Goal: Task Accomplishment & Management: Use online tool/utility

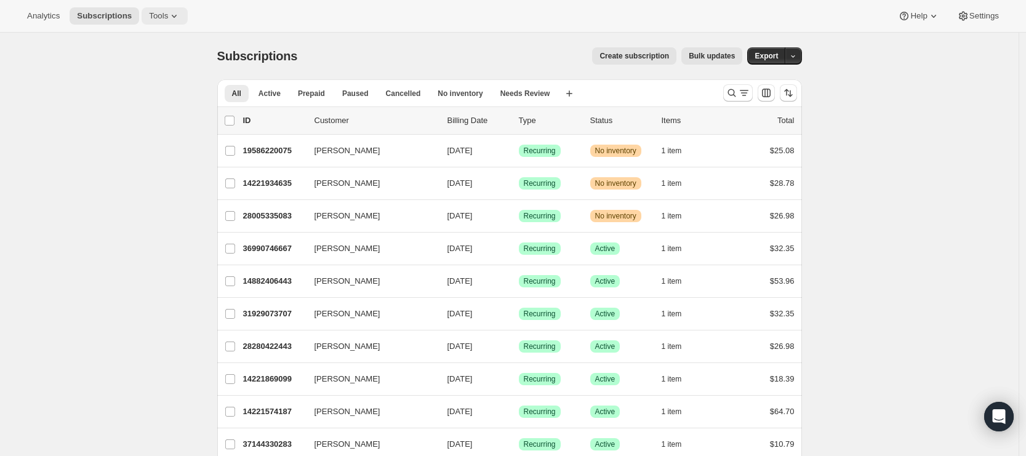
click at [175, 19] on icon at bounding box center [174, 16] width 12 height 12
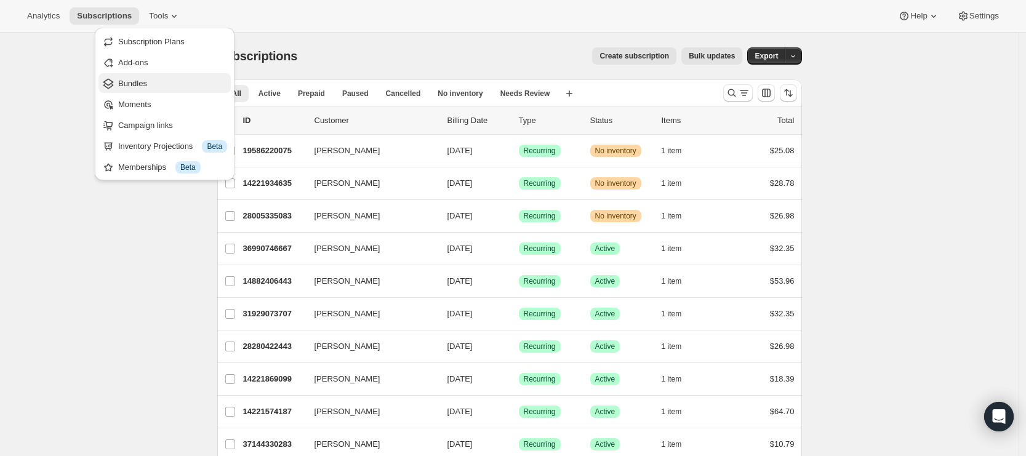
click at [140, 82] on span "Bundles" at bounding box center [132, 83] width 29 height 9
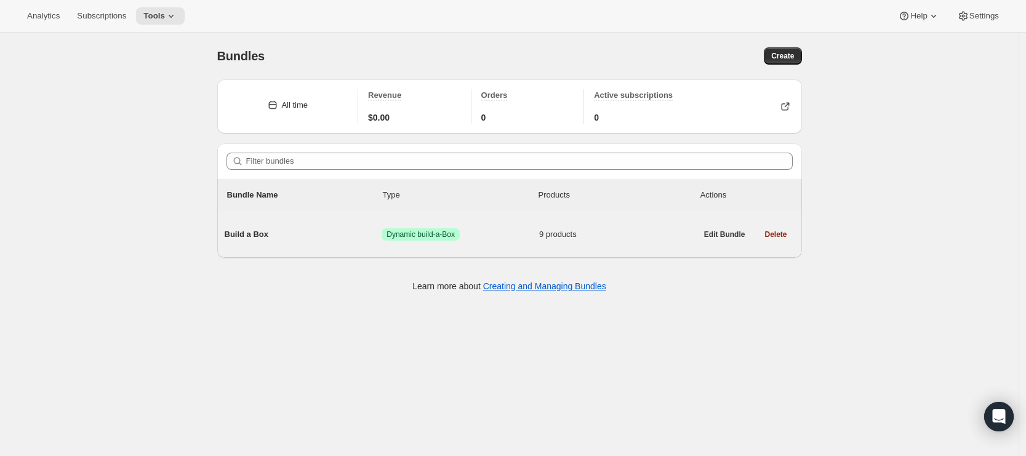
click at [648, 234] on span "9 products" at bounding box center [618, 234] width 158 height 12
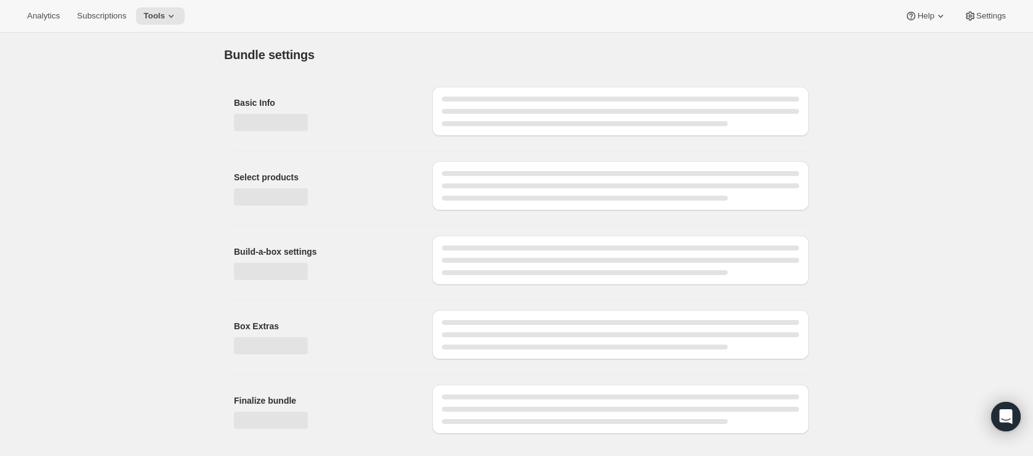
type input "Build a Box"
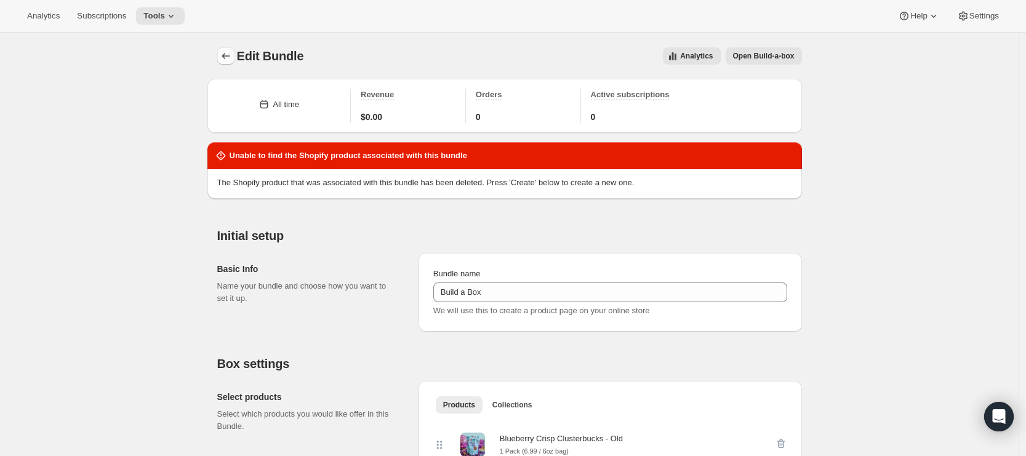
click at [230, 58] on icon "Bundles" at bounding box center [226, 56] width 12 height 12
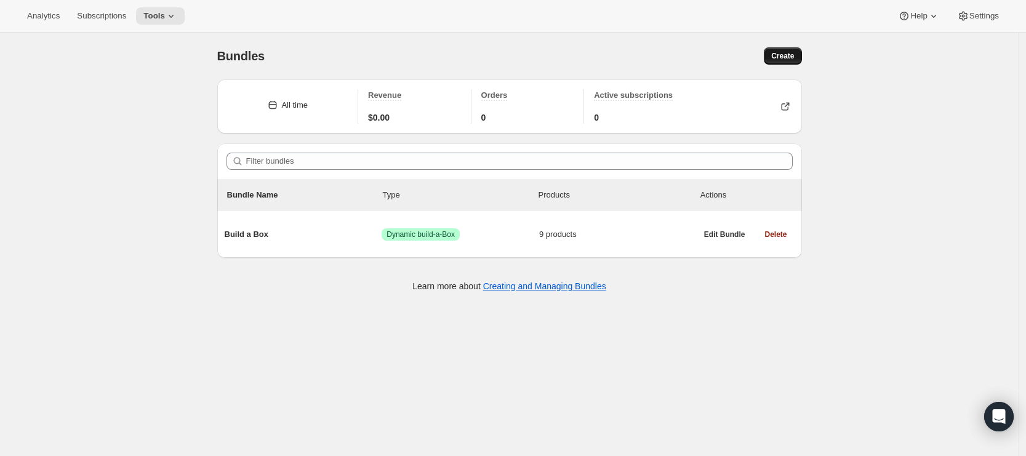
click at [787, 61] on button "Create" at bounding box center [783, 55] width 38 height 17
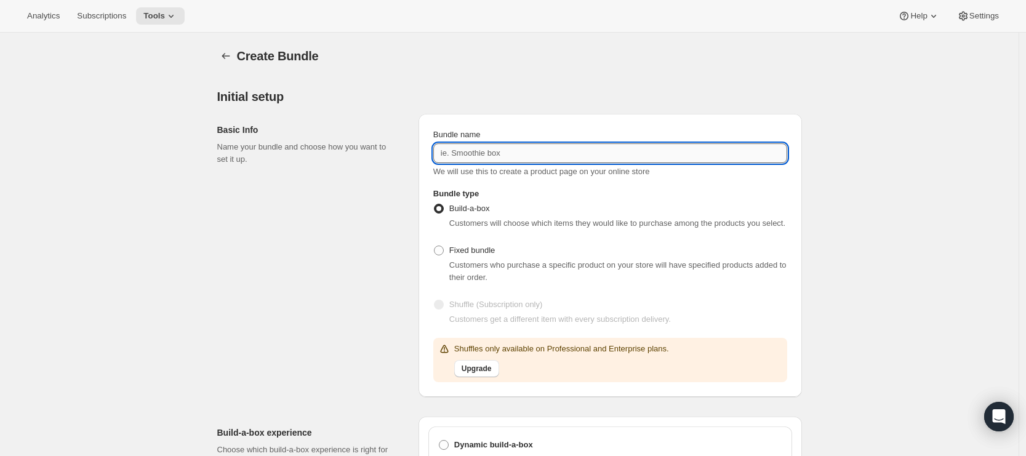
click at [488, 147] on input "Bundle name" at bounding box center [611, 153] width 354 height 20
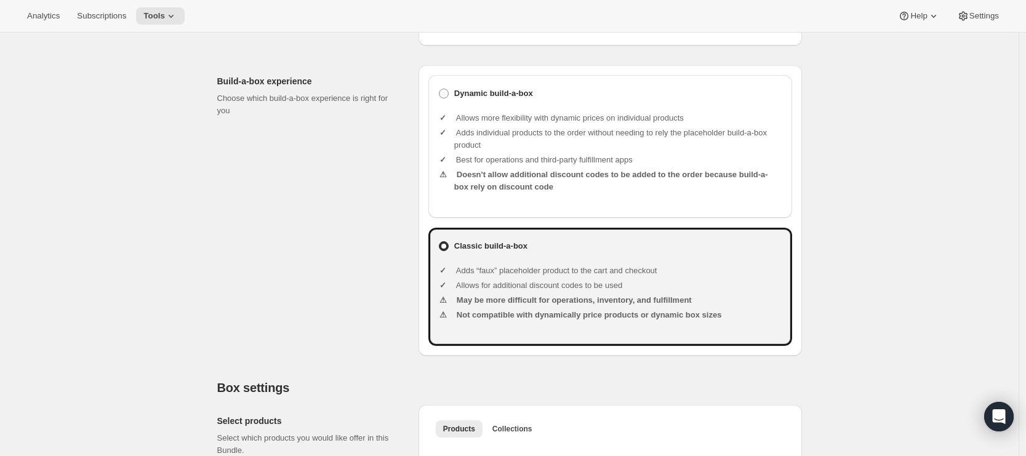
scroll to position [151, 0]
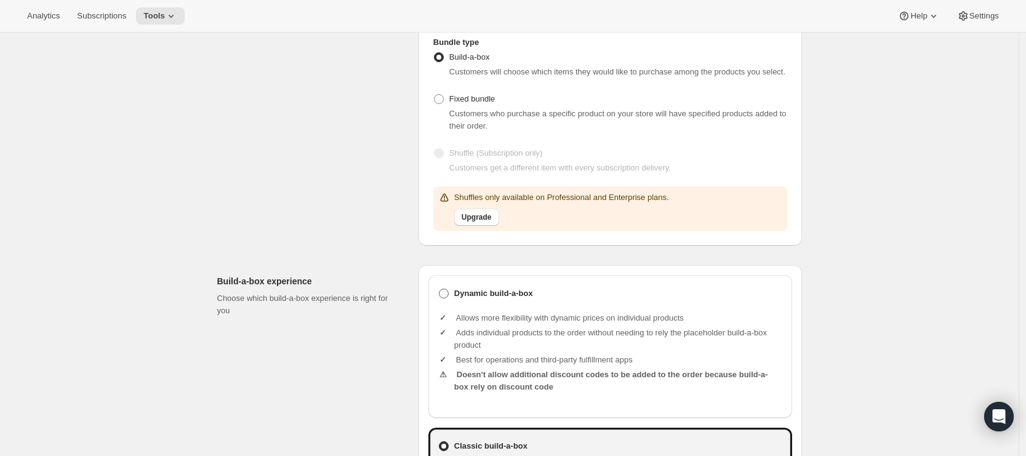
type input "Bundles"
click at [449, 299] on span at bounding box center [444, 294] width 10 height 10
click at [440, 289] on input "Dynamic build-a-box" at bounding box center [439, 289] width 1 height 1
radio input "true"
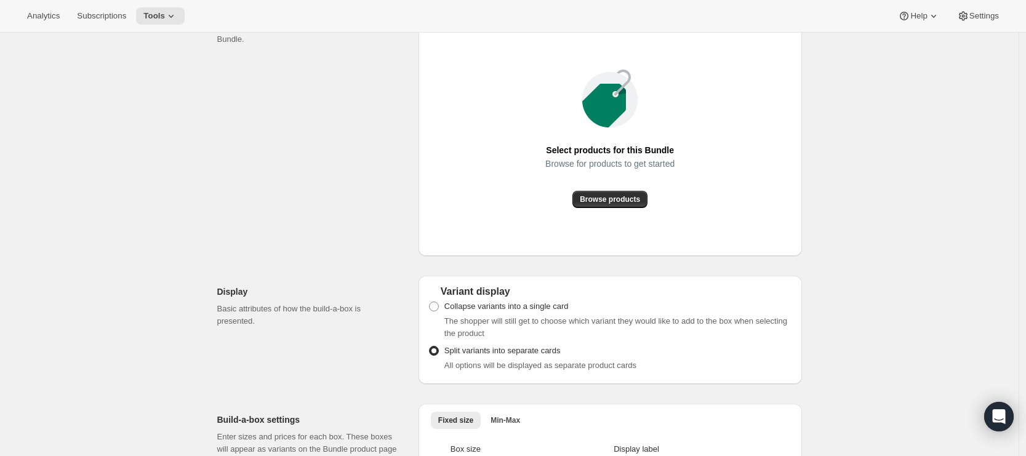
scroll to position [901, 0]
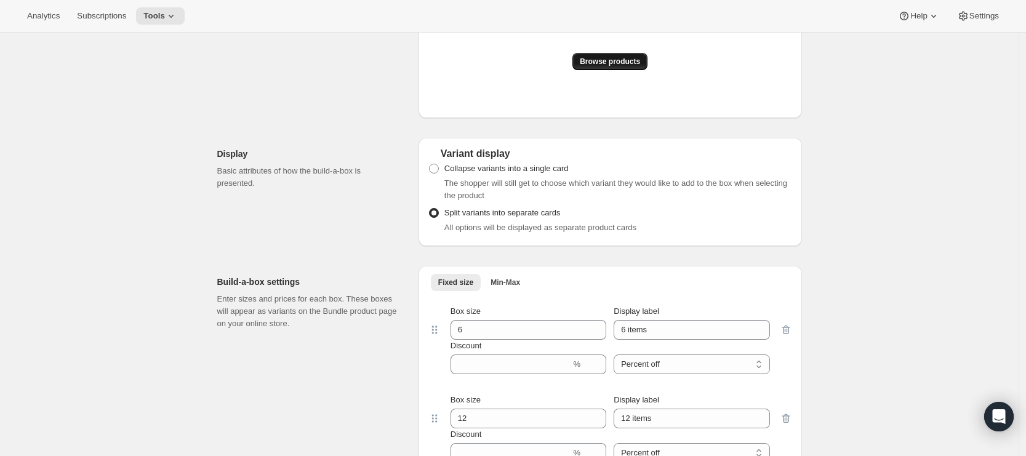
click at [620, 67] on span "Browse products" at bounding box center [610, 62] width 60 height 10
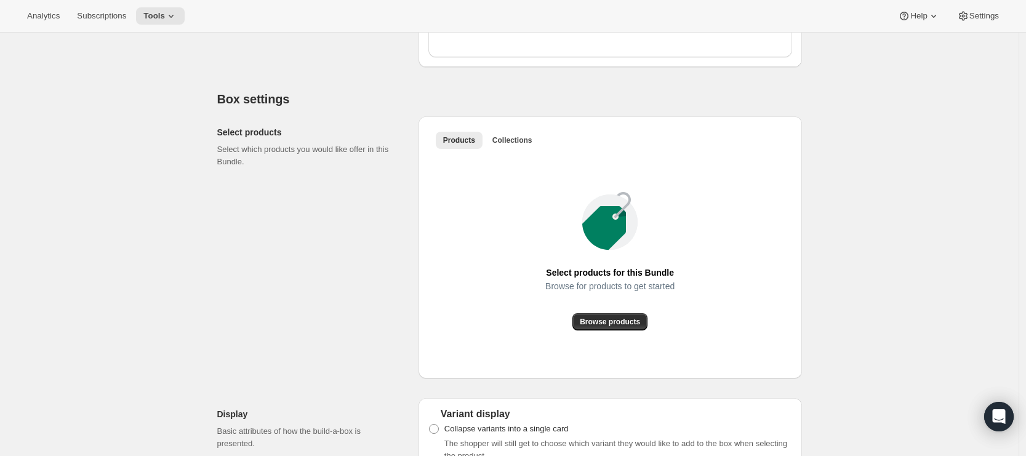
scroll to position [786, 0]
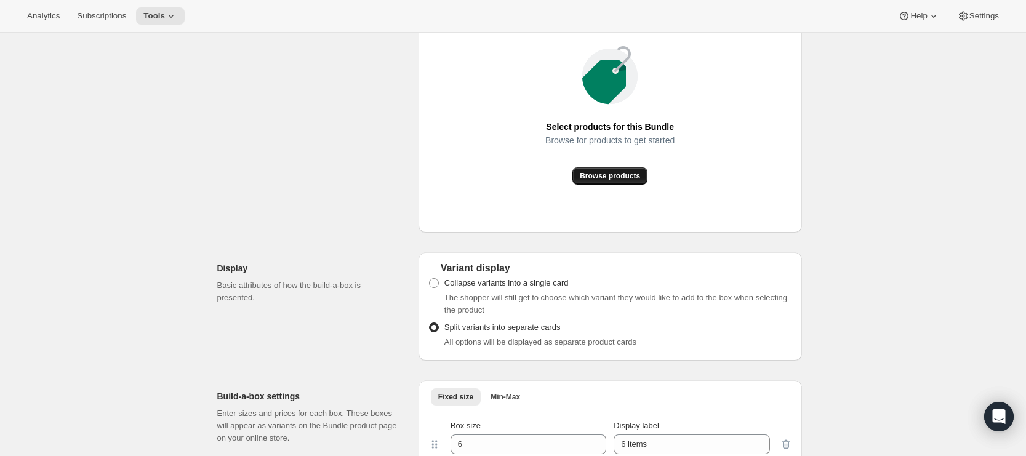
click at [635, 185] on button "Browse products" at bounding box center [610, 175] width 75 height 17
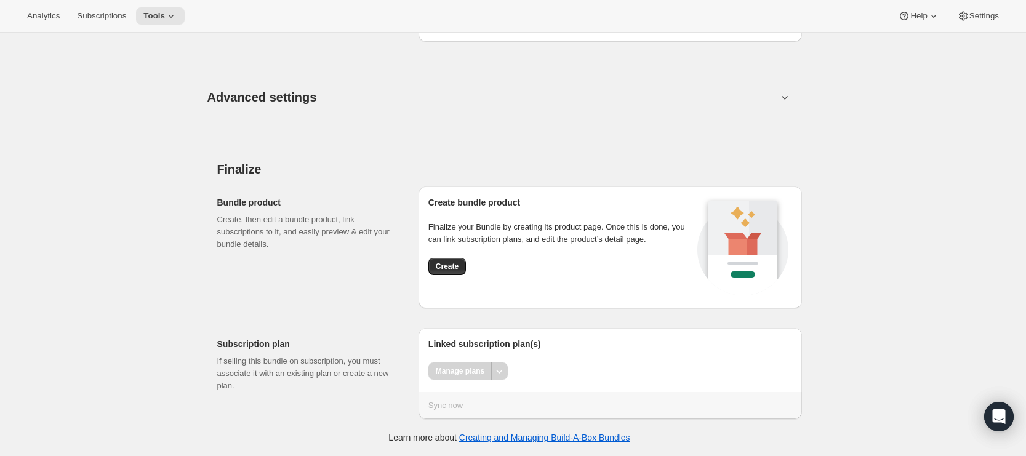
scroll to position [1687, 0]
click at [472, 385] on div "Linked subscription plan(s) Manage plans" at bounding box center [611, 365] width 364 height 54
click at [475, 368] on div "Manage plans" at bounding box center [460, 371] width 63 height 17
click at [513, 372] on div "Manage plans" at bounding box center [611, 371] width 364 height 17
click at [453, 271] on span "Create" at bounding box center [447, 267] width 23 height 10
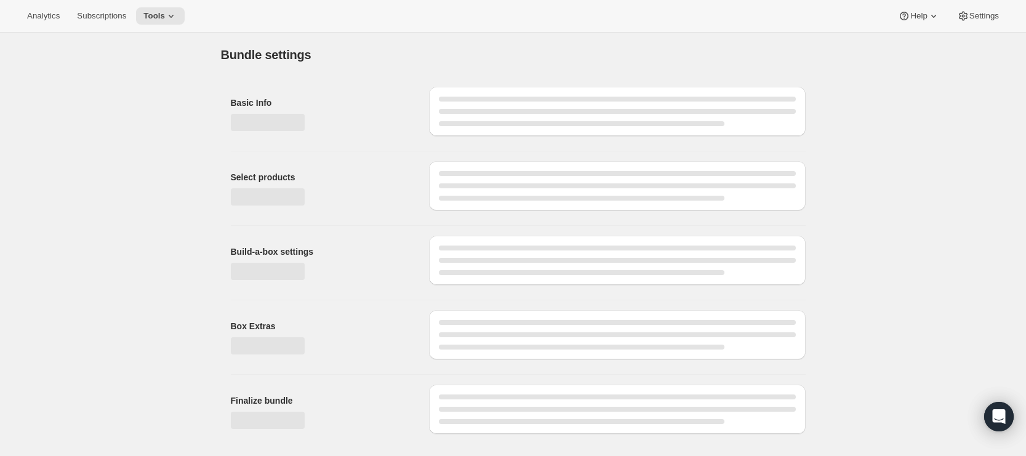
scroll to position [0, 0]
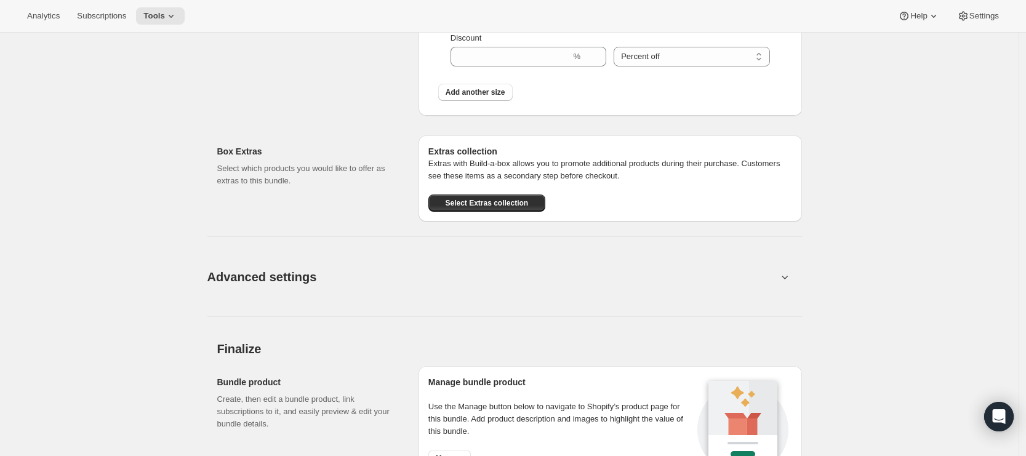
scroll to position [1270, 0]
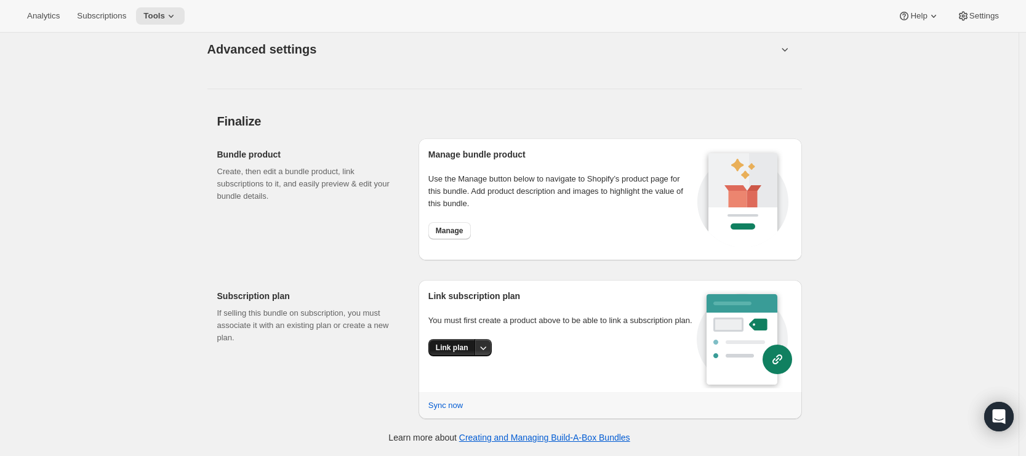
click at [474, 357] on button "Link plan" at bounding box center [452, 347] width 47 height 17
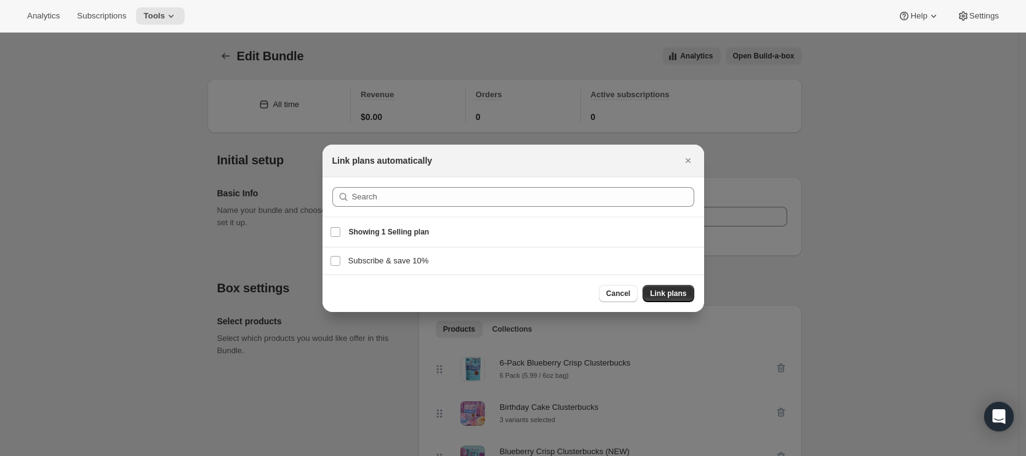
scroll to position [0, 0]
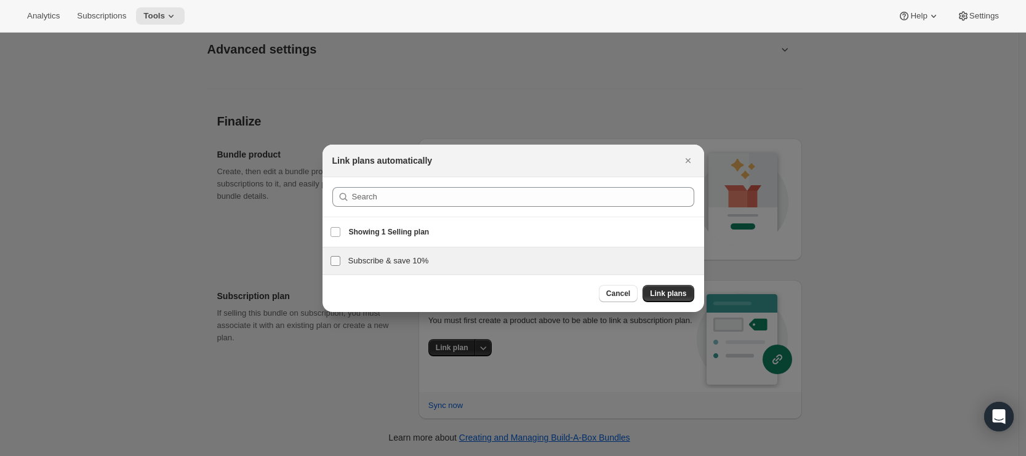
click at [339, 260] on input "Subscribe & save 10%" at bounding box center [336, 261] width 10 height 10
checkbox input "true"
click at [680, 295] on span "Link plans" at bounding box center [668, 294] width 36 height 10
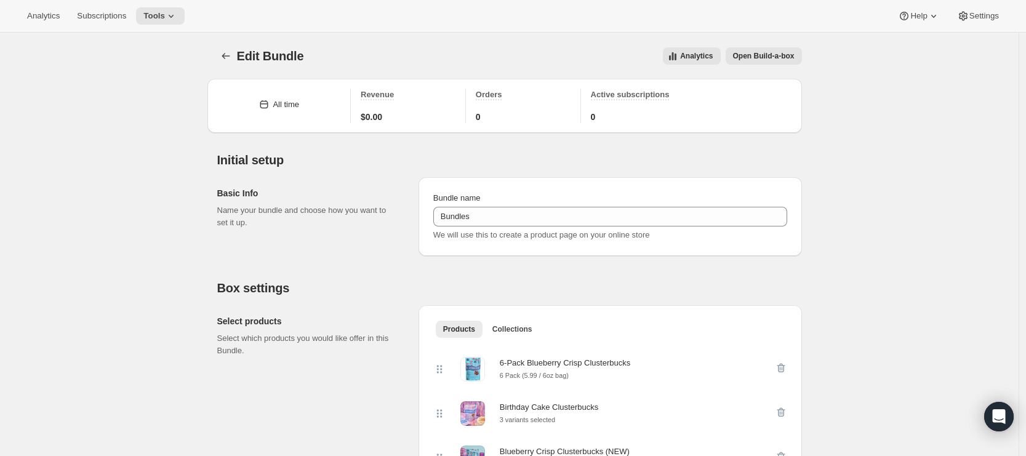
scroll to position [1270, 0]
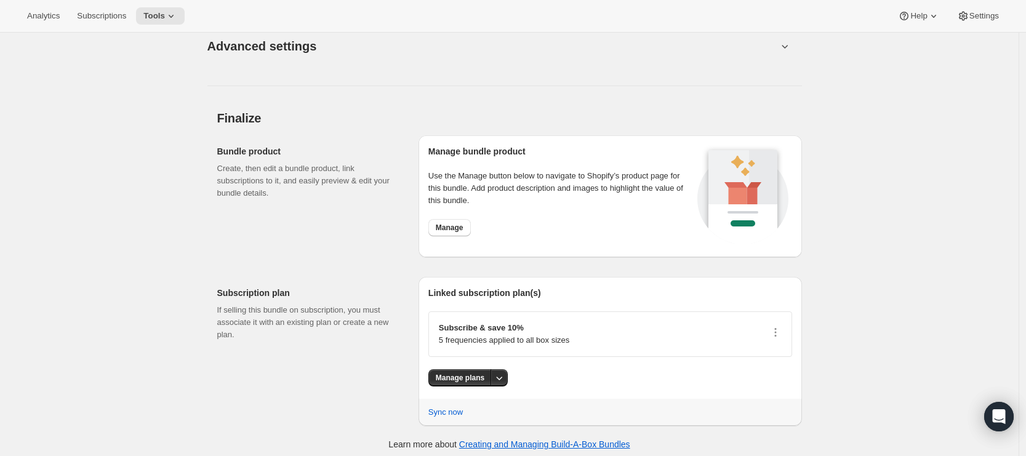
click at [395, 349] on div "Subscription plan If selling this bundle on subscription, you must associate it…" at bounding box center [313, 351] width 192 height 149
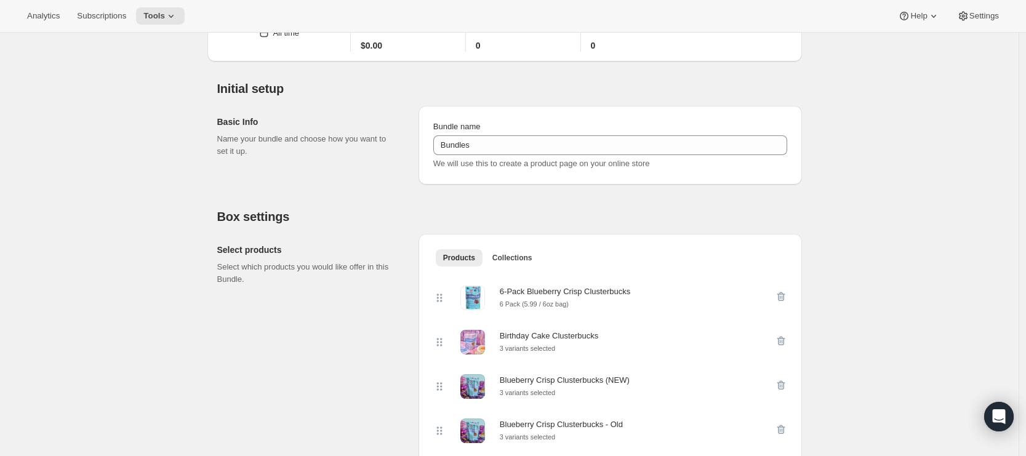
scroll to position [0, 0]
